Goal: Information Seeking & Learning: Learn about a topic

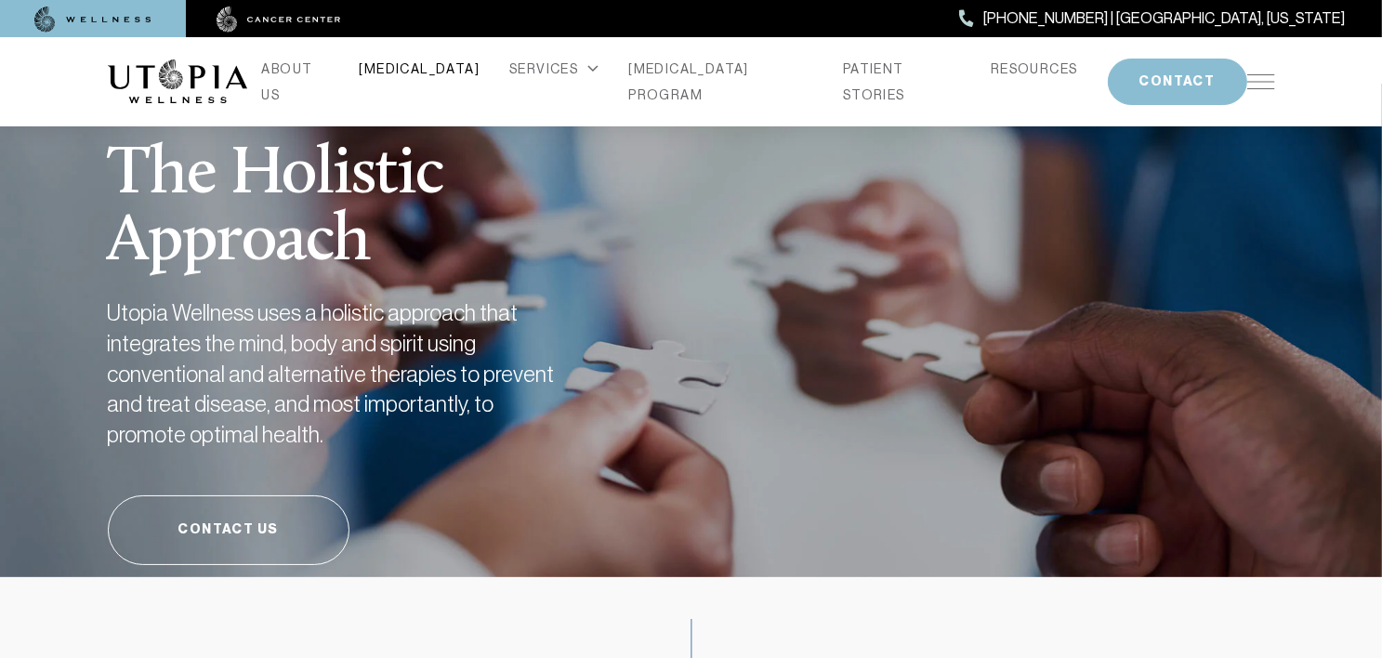
click at [450, 79] on link "[MEDICAL_DATA]" at bounding box center [420, 69] width 121 height 26
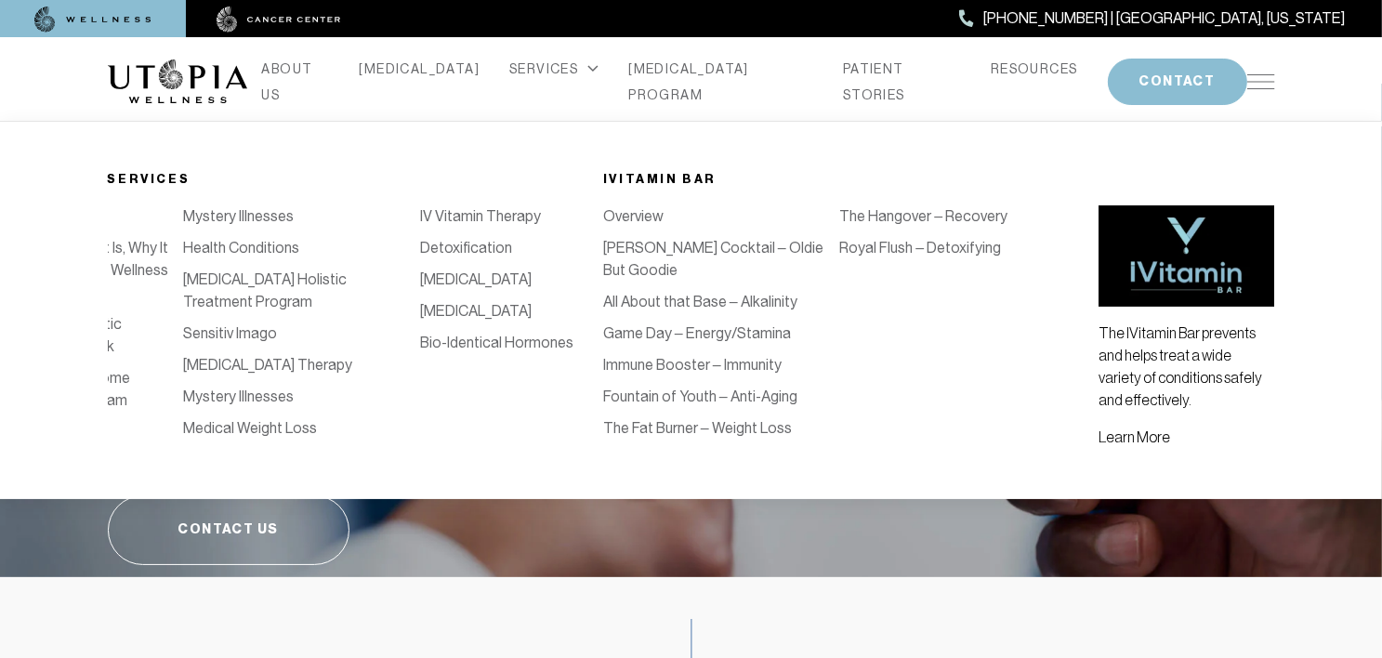
scroll to position [0, 236]
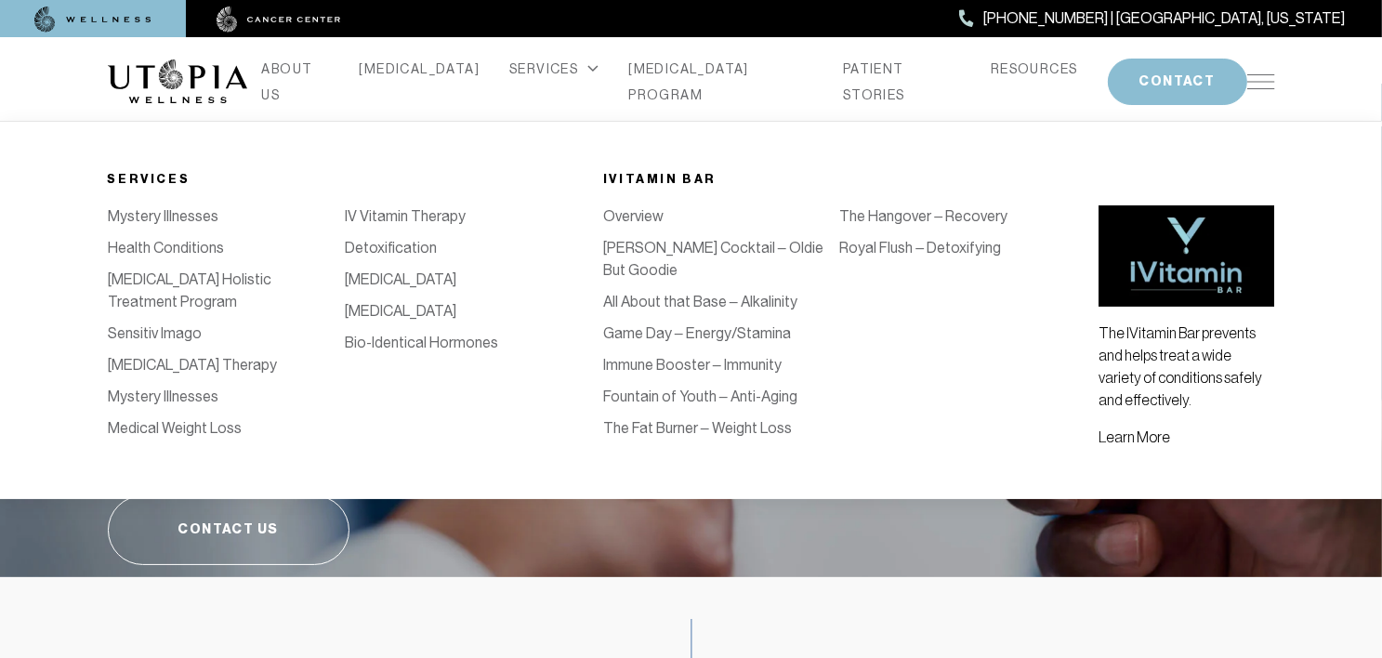
click at [413, 320] on link "[MEDICAL_DATA]" at bounding box center [401, 311] width 112 height 18
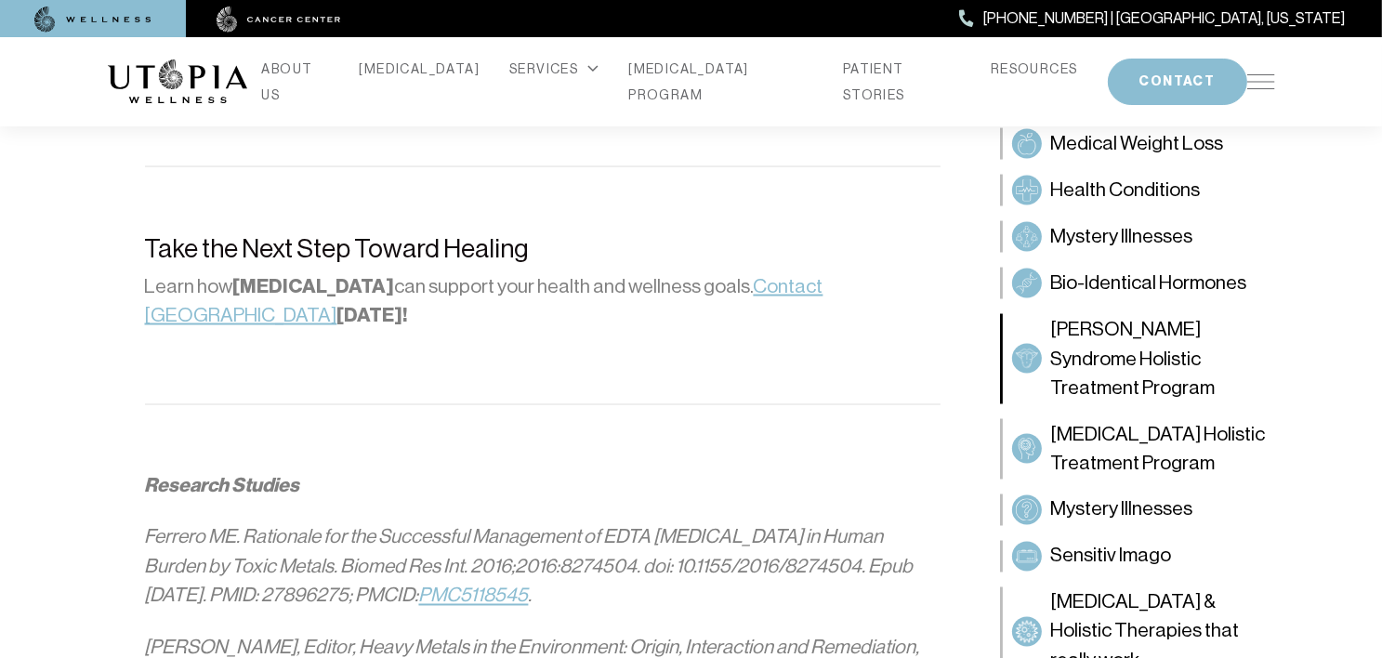
scroll to position [3160, 0]
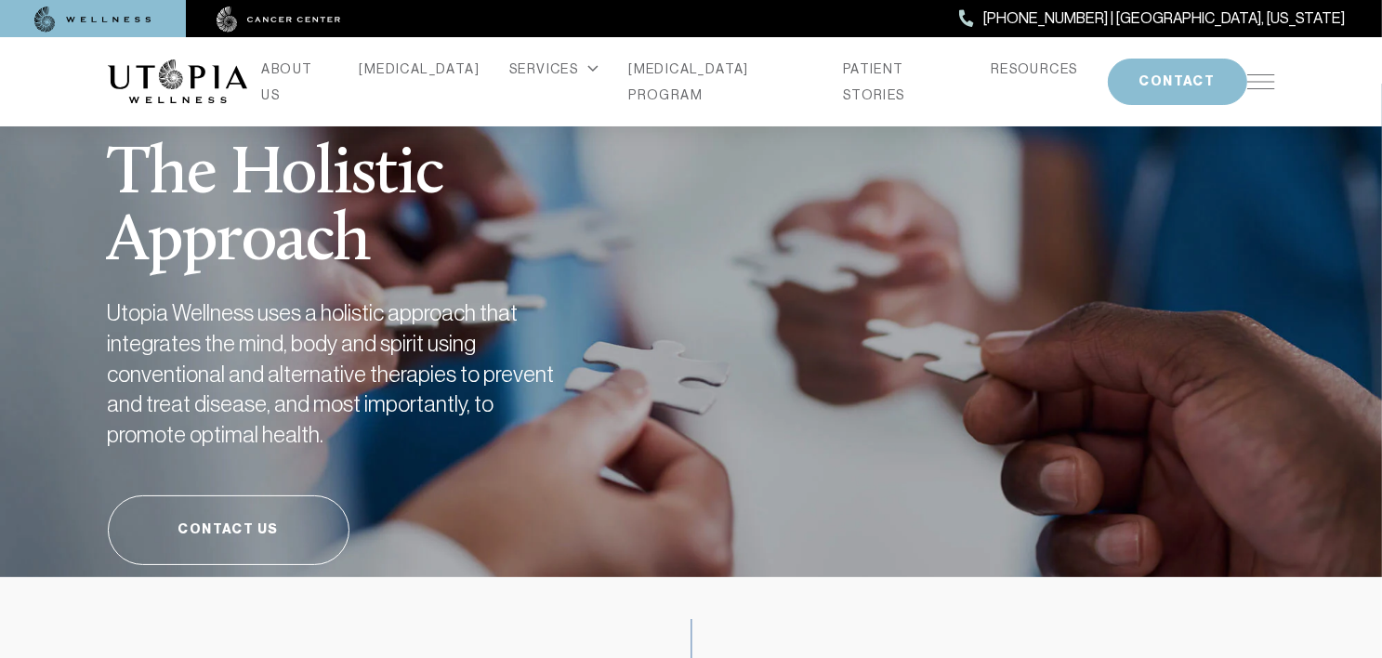
click at [1268, 85] on img at bounding box center [1261, 81] width 28 height 15
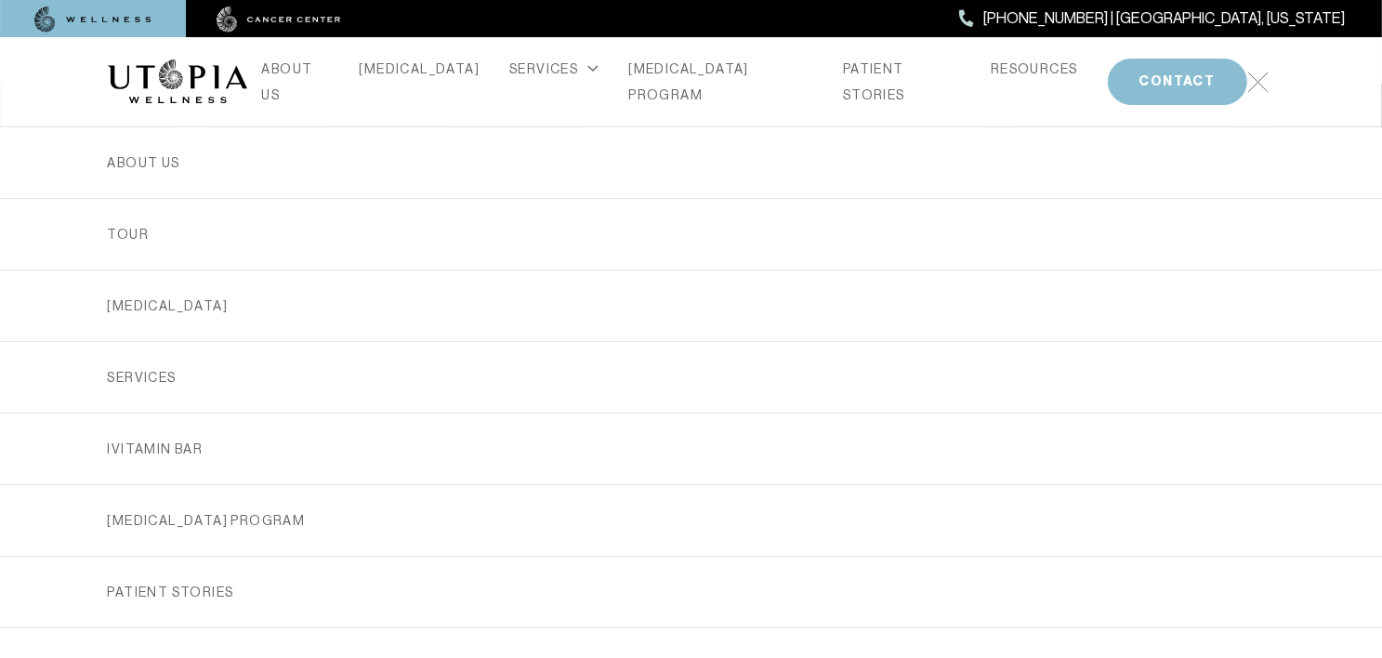
click at [1261, 85] on img at bounding box center [1257, 82] width 21 height 21
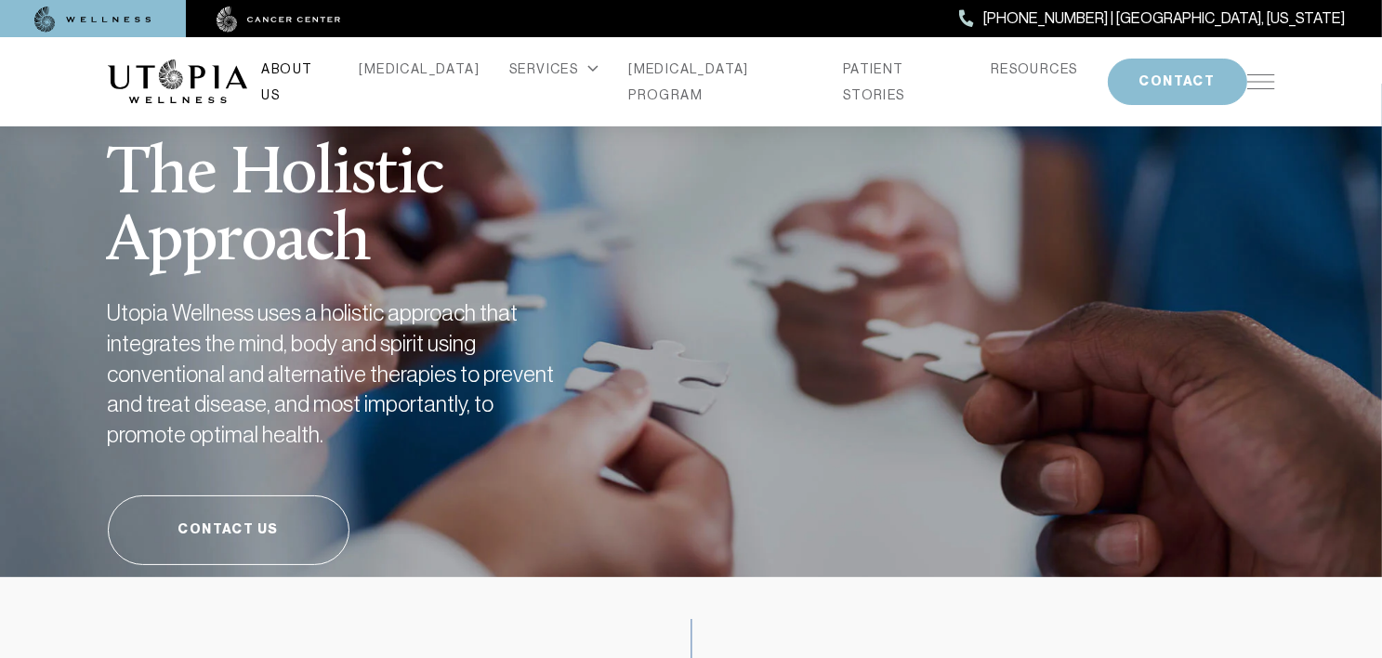
click at [322, 80] on link "ABOUT US" at bounding box center [296, 82] width 68 height 52
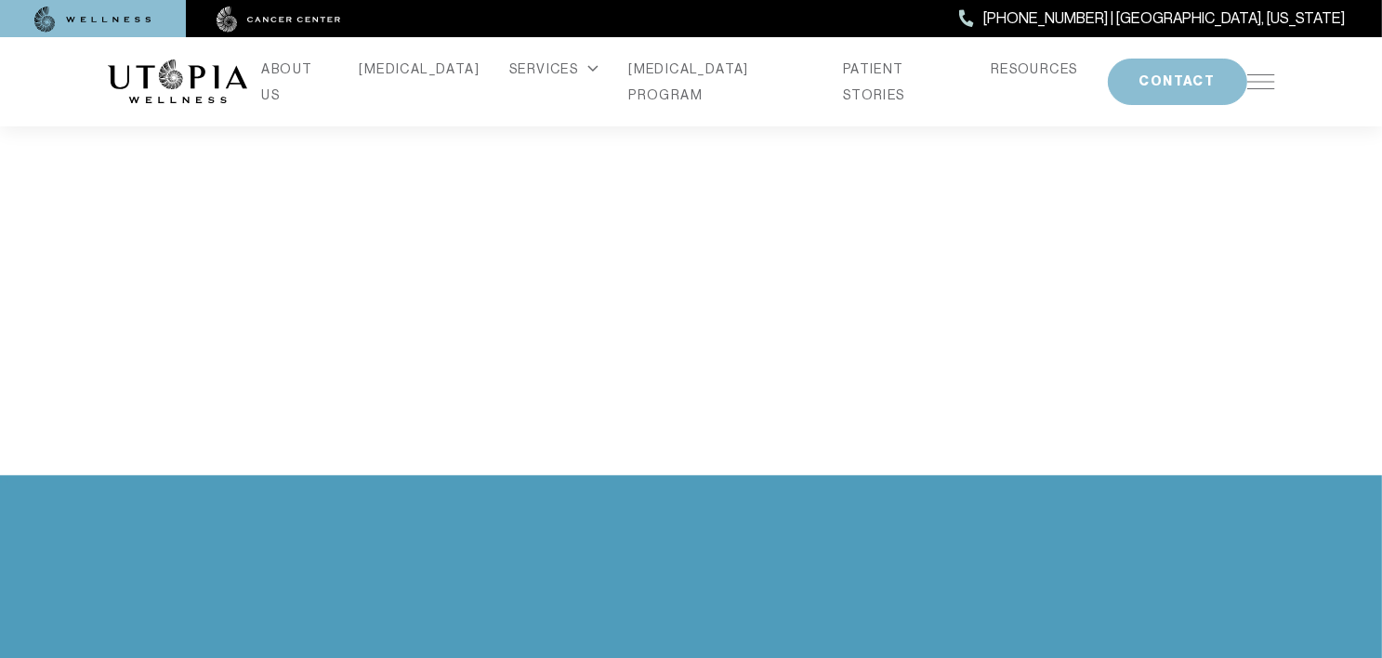
scroll to position [4086, 0]
